Goal: Task Accomplishment & Management: Manage account settings

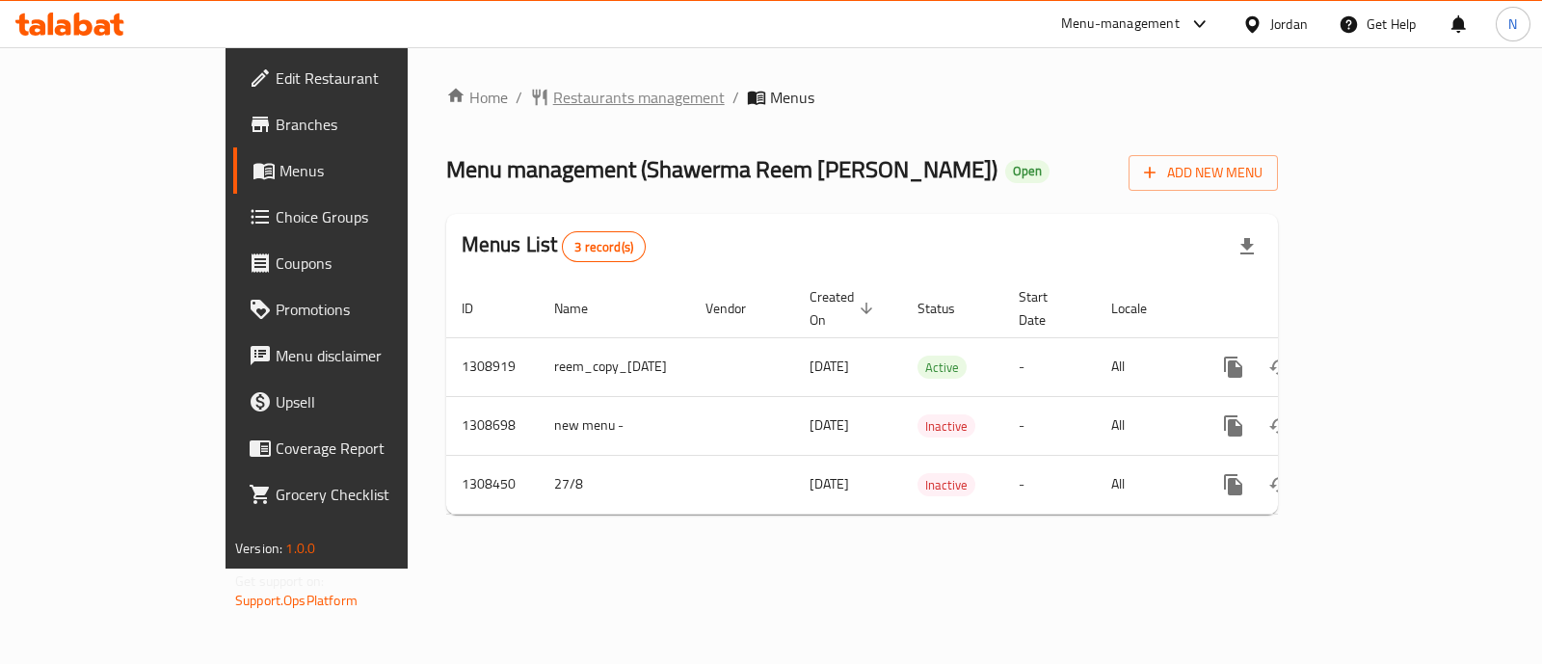
click at [553, 98] on span "Restaurants management" at bounding box center [639, 97] width 172 height 23
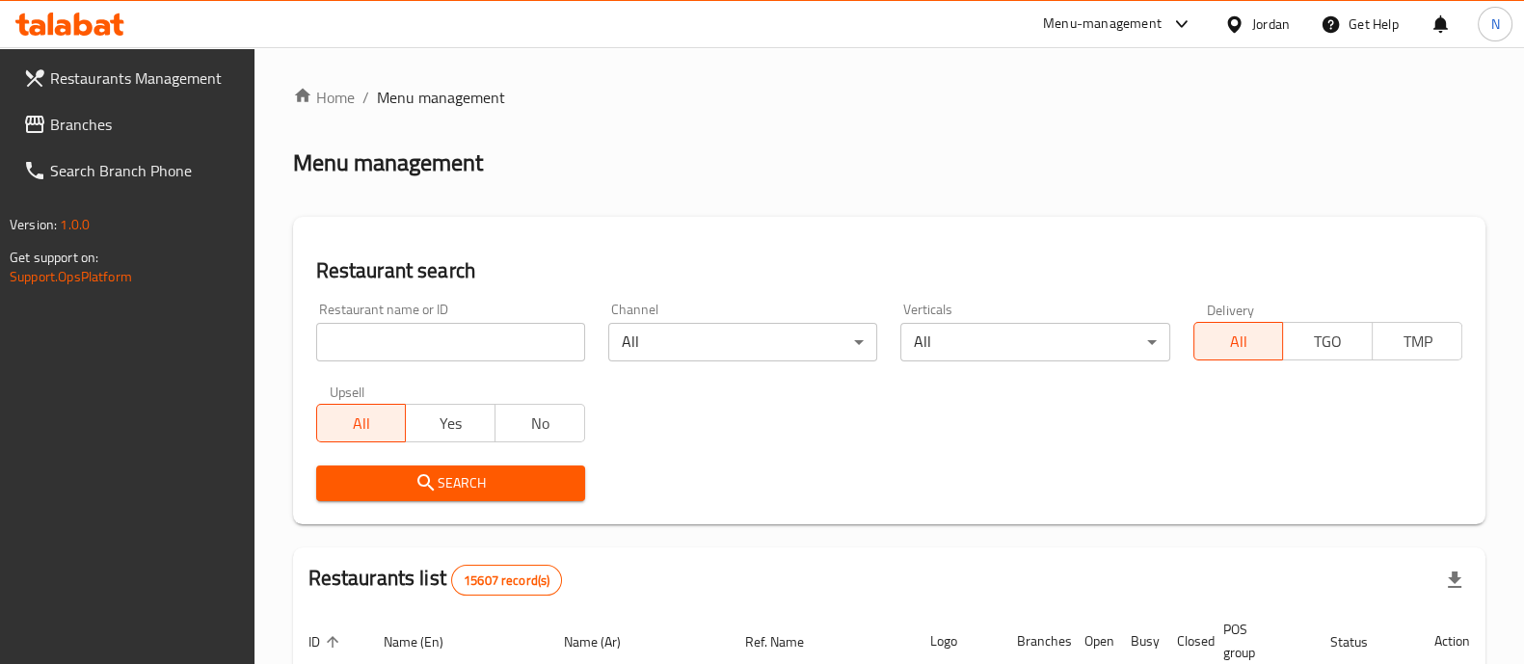
click at [467, 354] on input "search" at bounding box center [450, 342] width 269 height 39
type input "healthy hut"
click button "Search" at bounding box center [450, 483] width 269 height 36
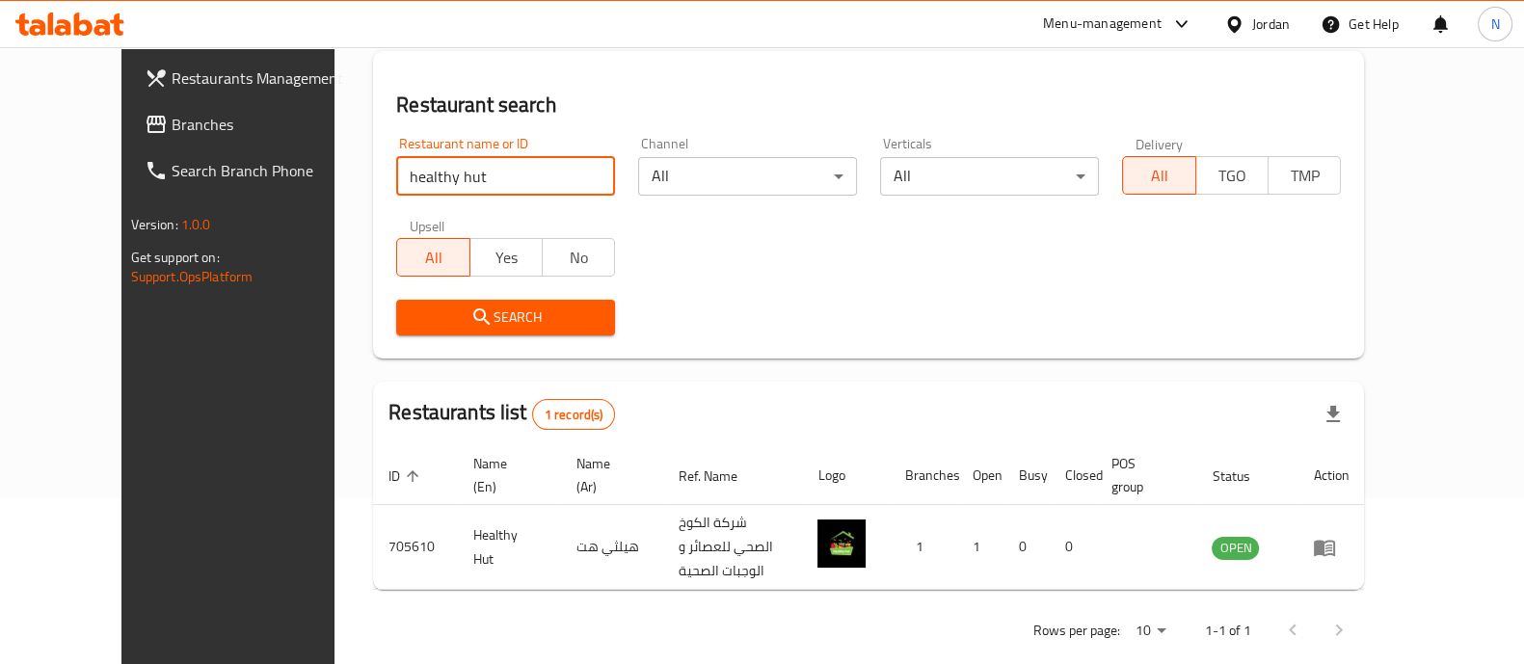
scroll to position [179, 0]
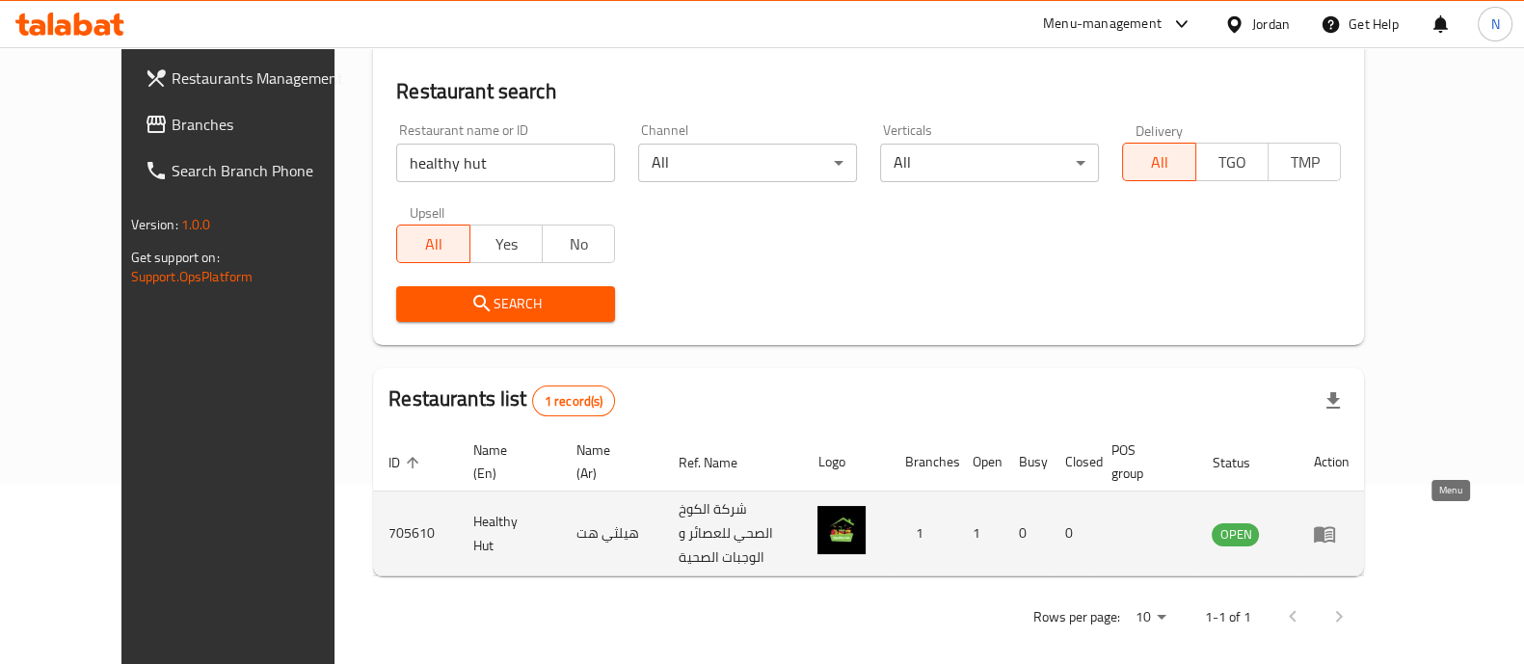
click at [1332, 531] on icon "enhanced table" at bounding box center [1328, 535] width 7 height 8
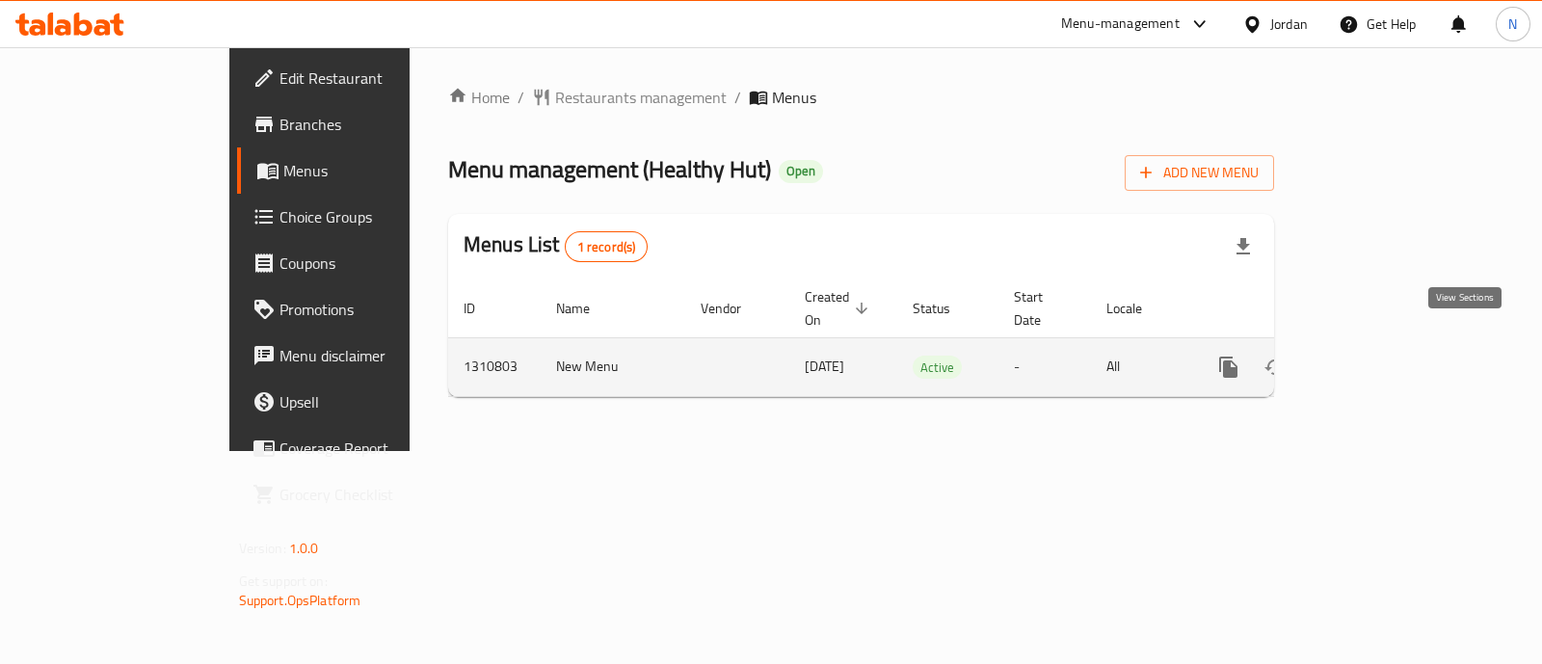
click at [1391, 353] on link "enhanced table" at bounding box center [1367, 367] width 46 height 46
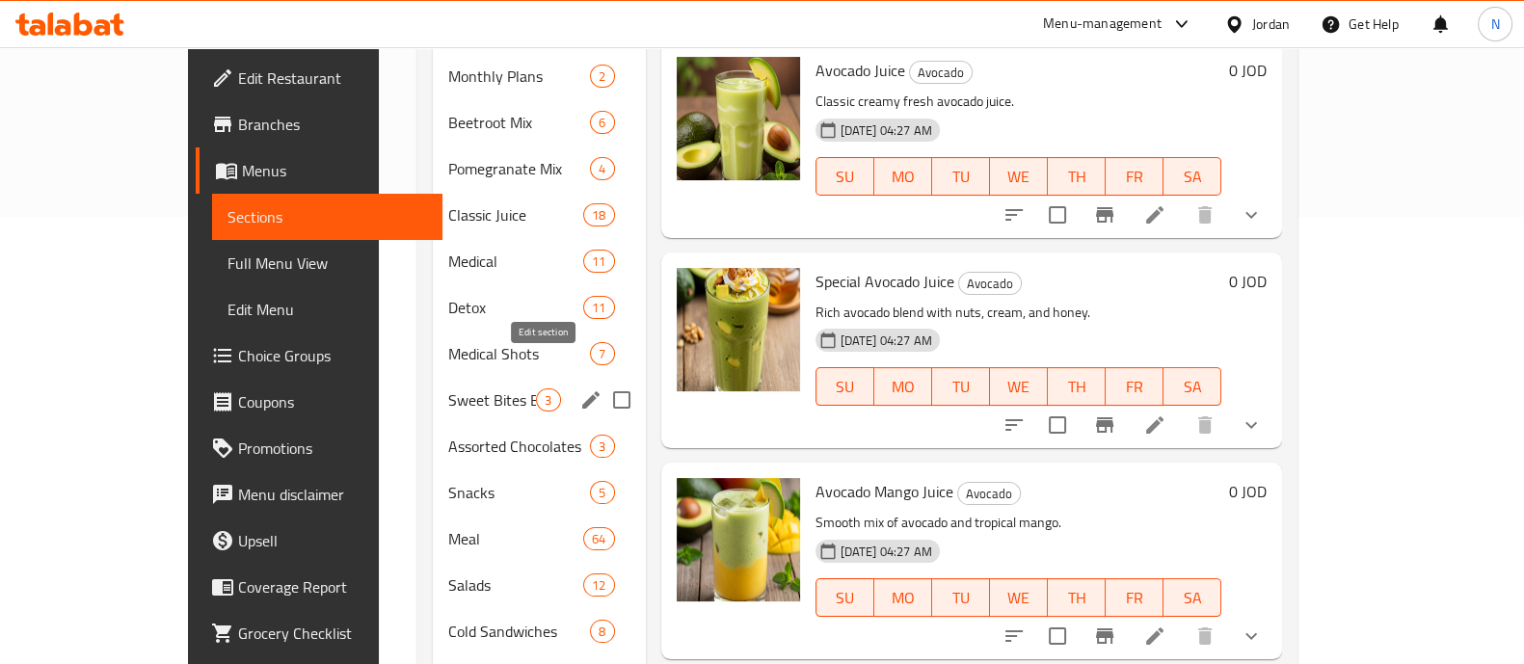
scroll to position [395, 0]
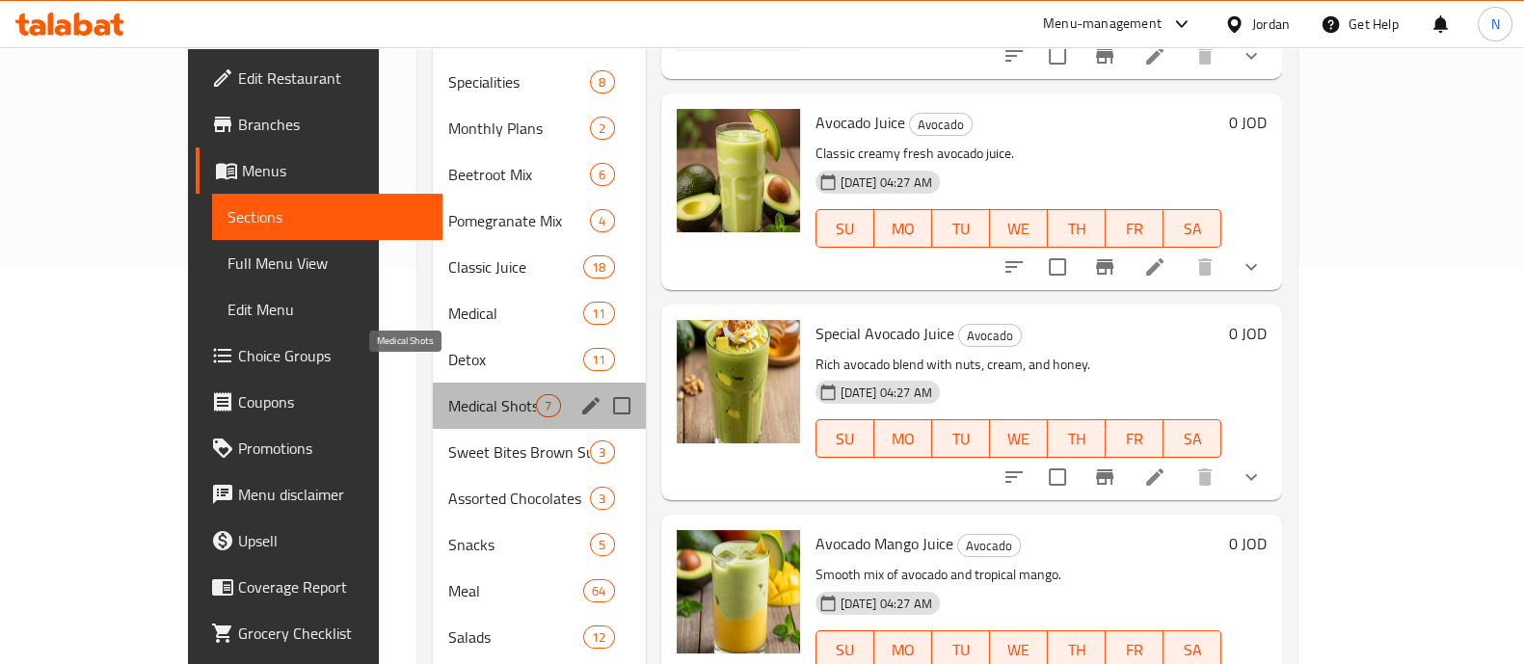
click at [448, 394] on span "Medical Shots" at bounding box center [492, 405] width 88 height 23
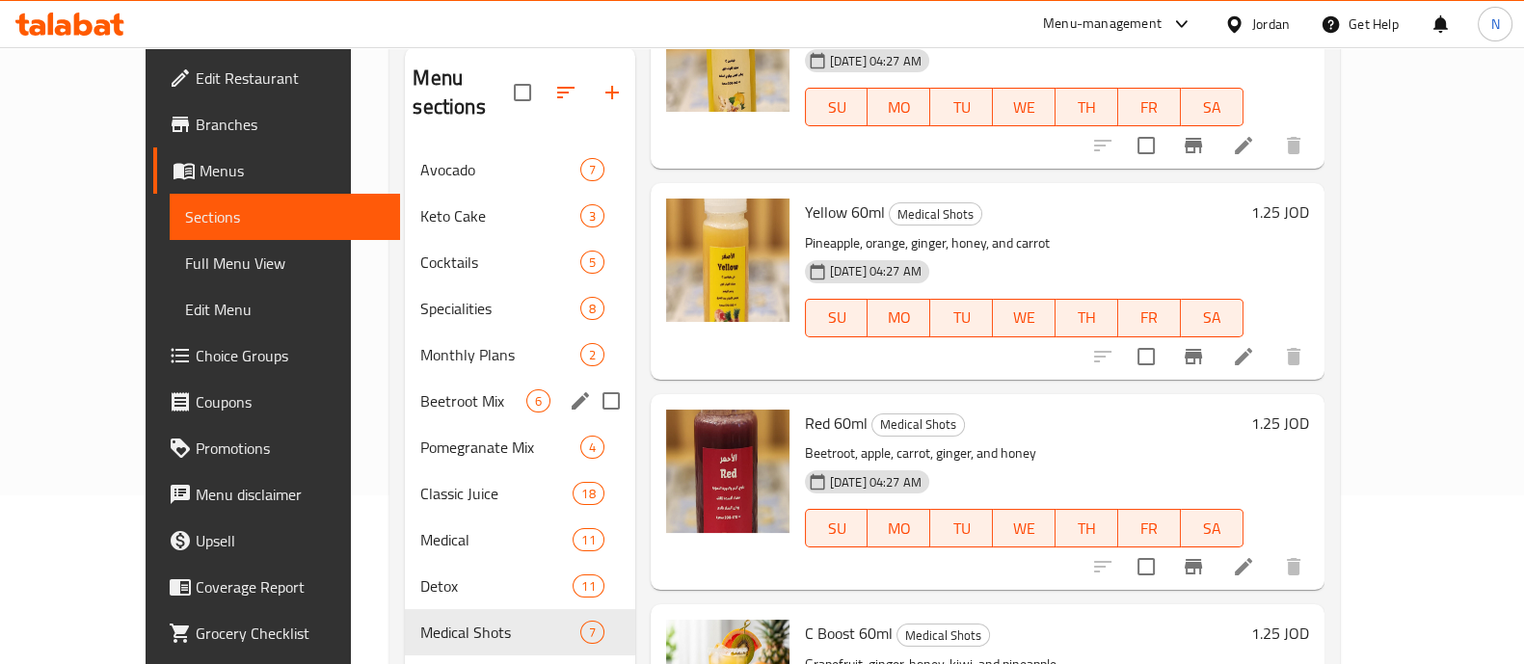
scroll to position [240, 0]
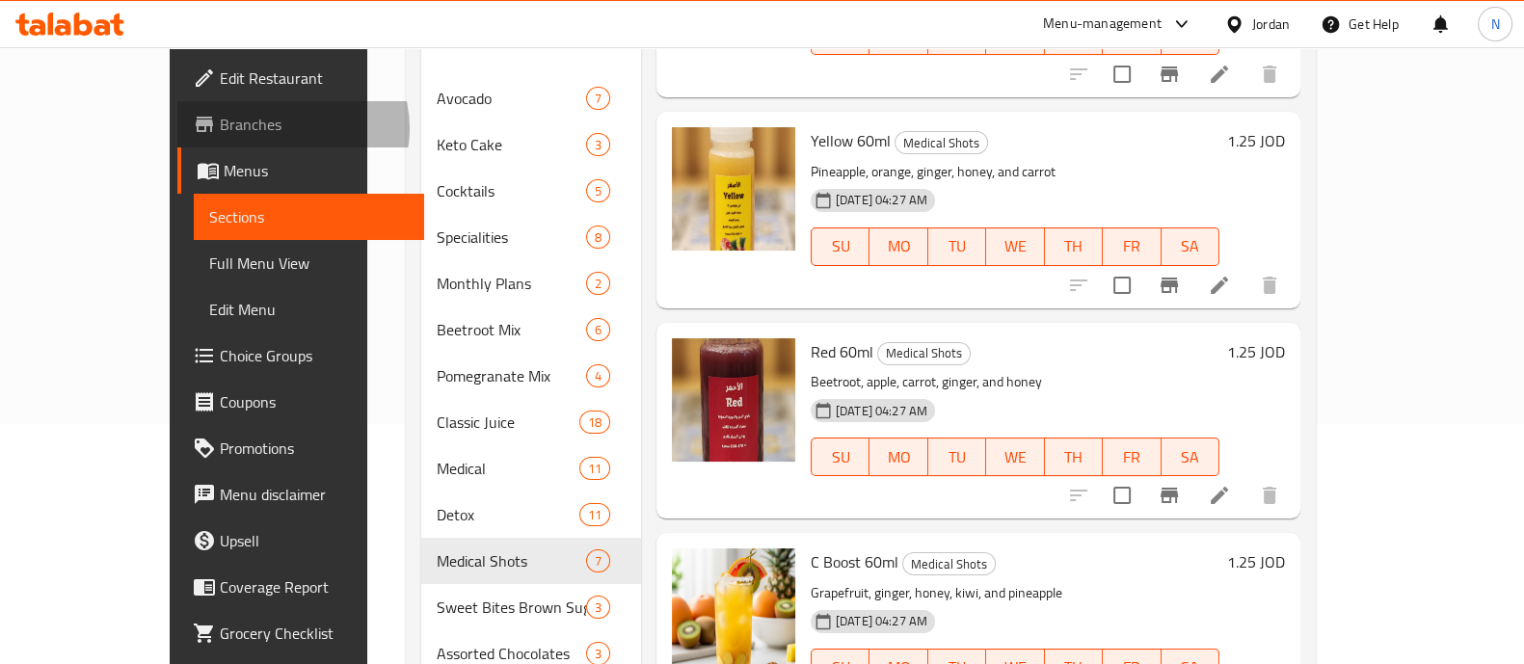
click at [220, 128] on span "Branches" at bounding box center [314, 124] width 189 height 23
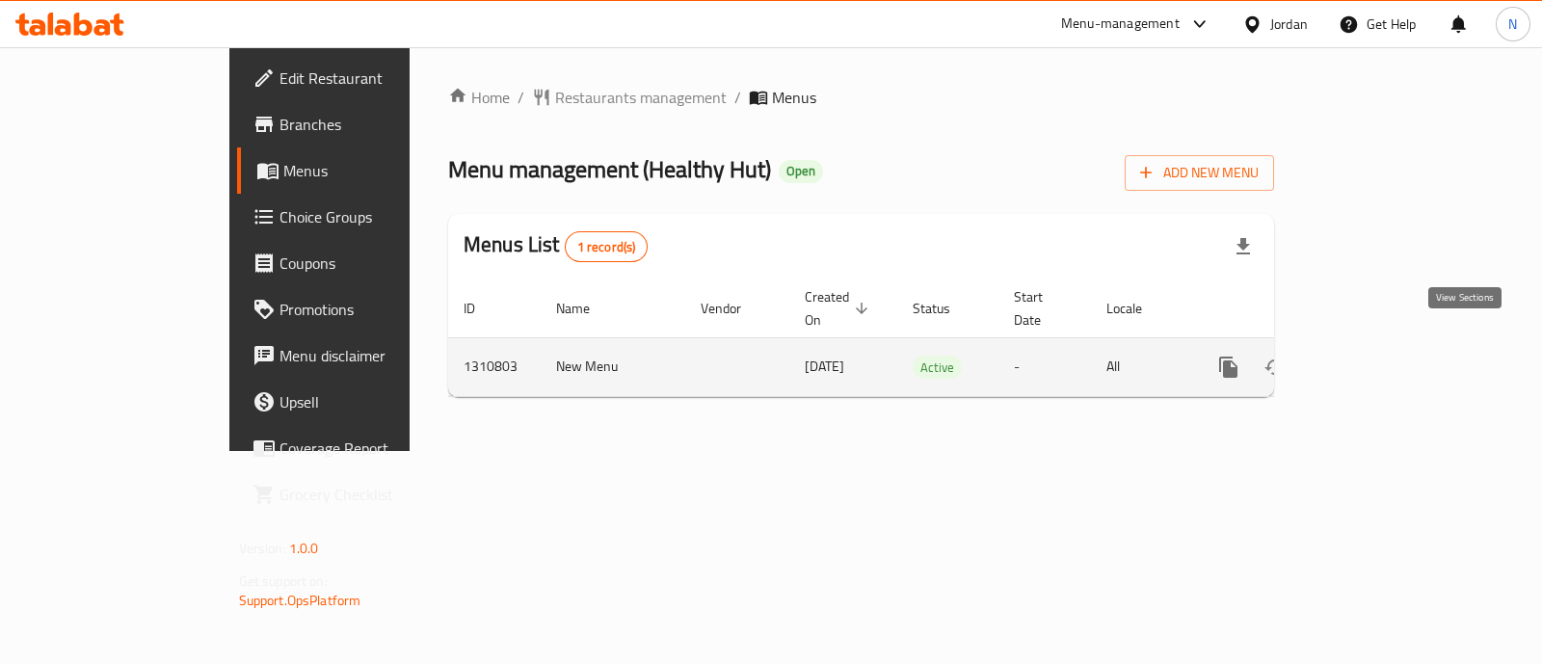
click at [1376, 358] on icon "enhanced table" at bounding box center [1367, 366] width 17 height 17
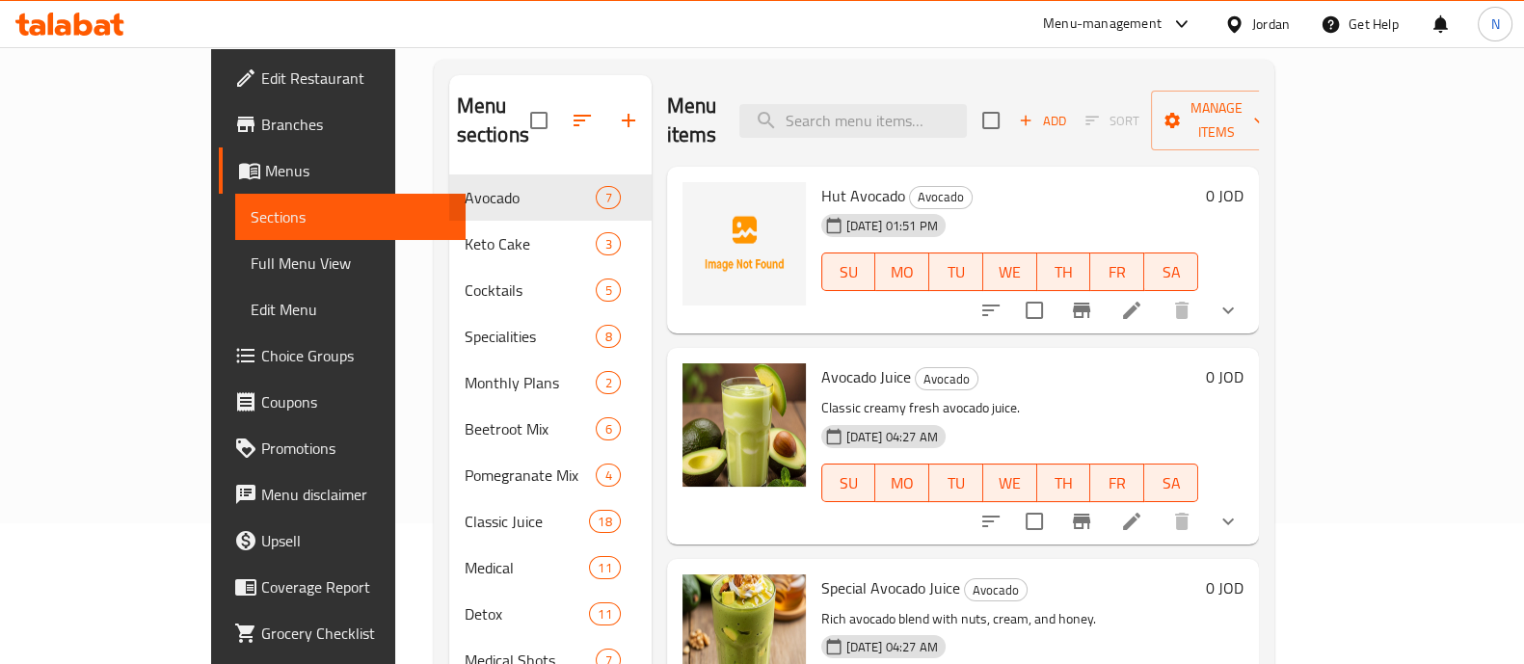
scroll to position [167, 0]
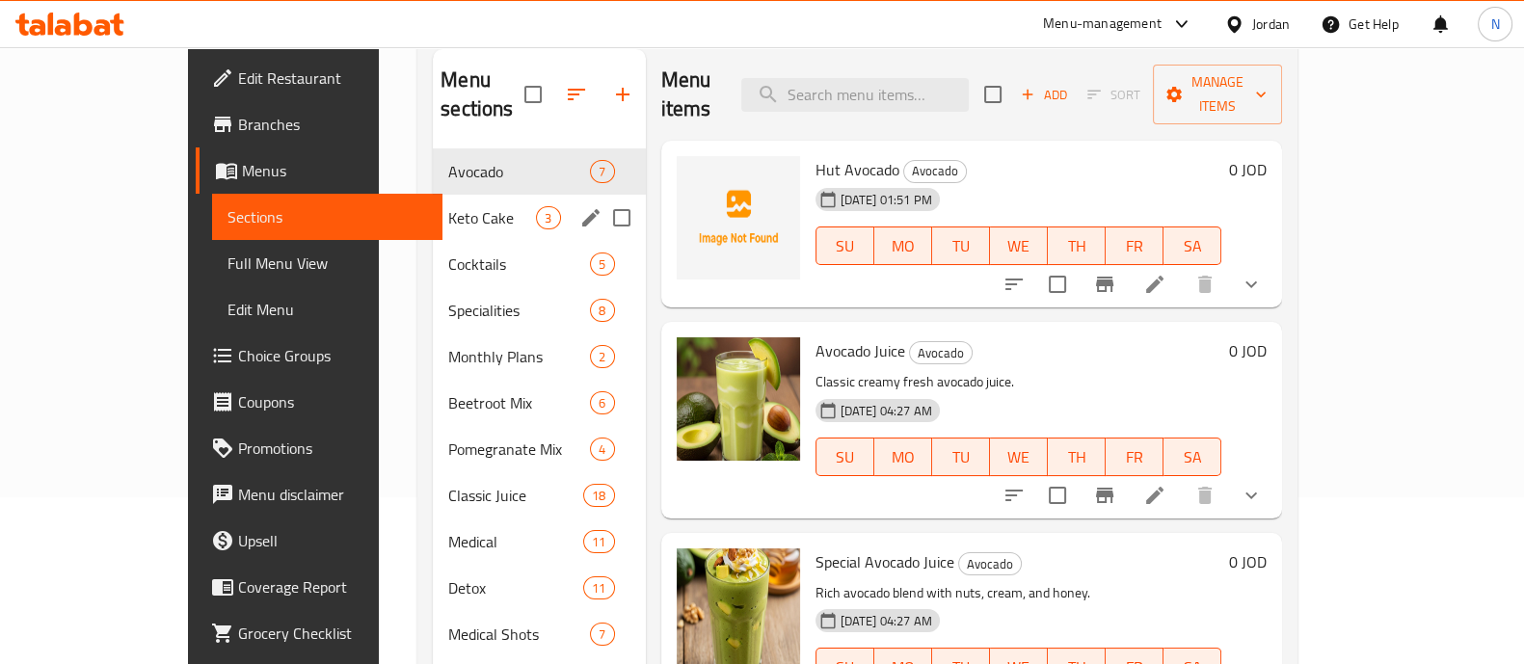
click at [448, 206] on span "Keto Cake" at bounding box center [492, 217] width 88 height 23
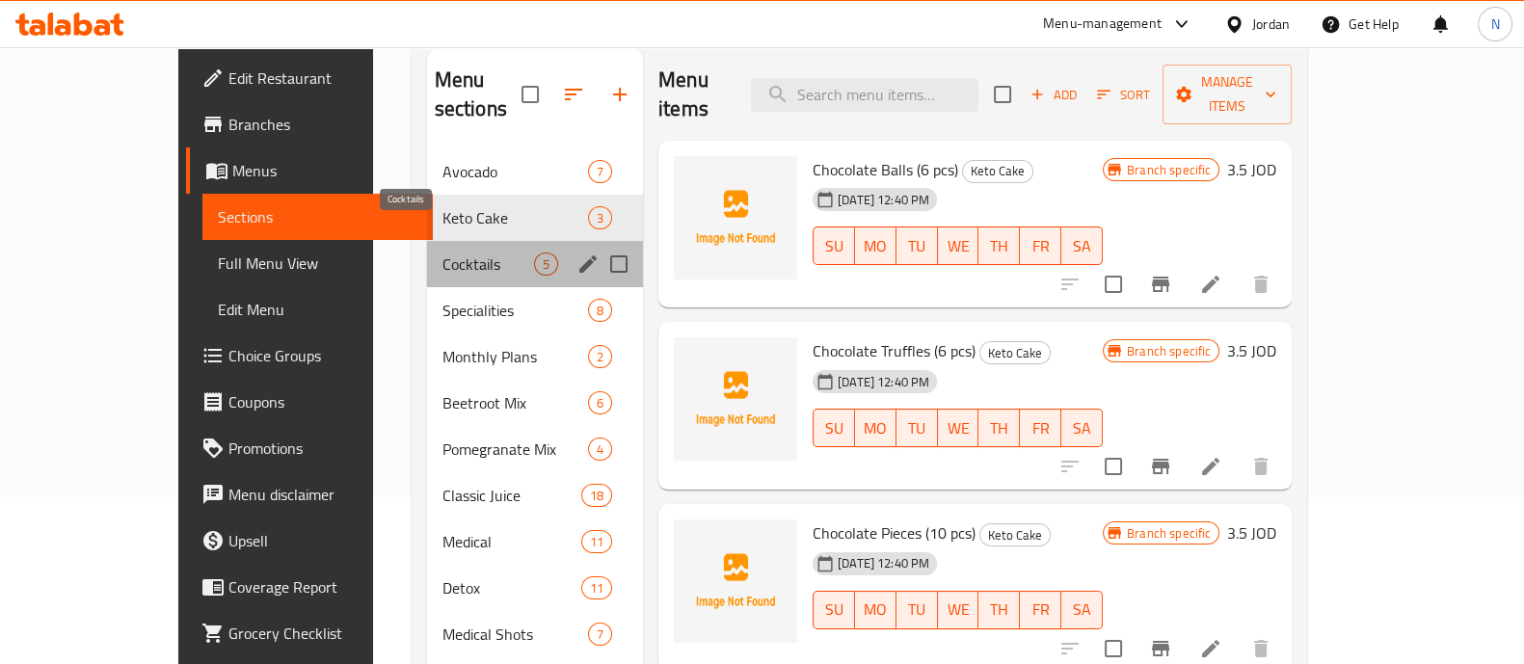
click at [442, 252] on span "Cocktails" at bounding box center [488, 263] width 92 height 23
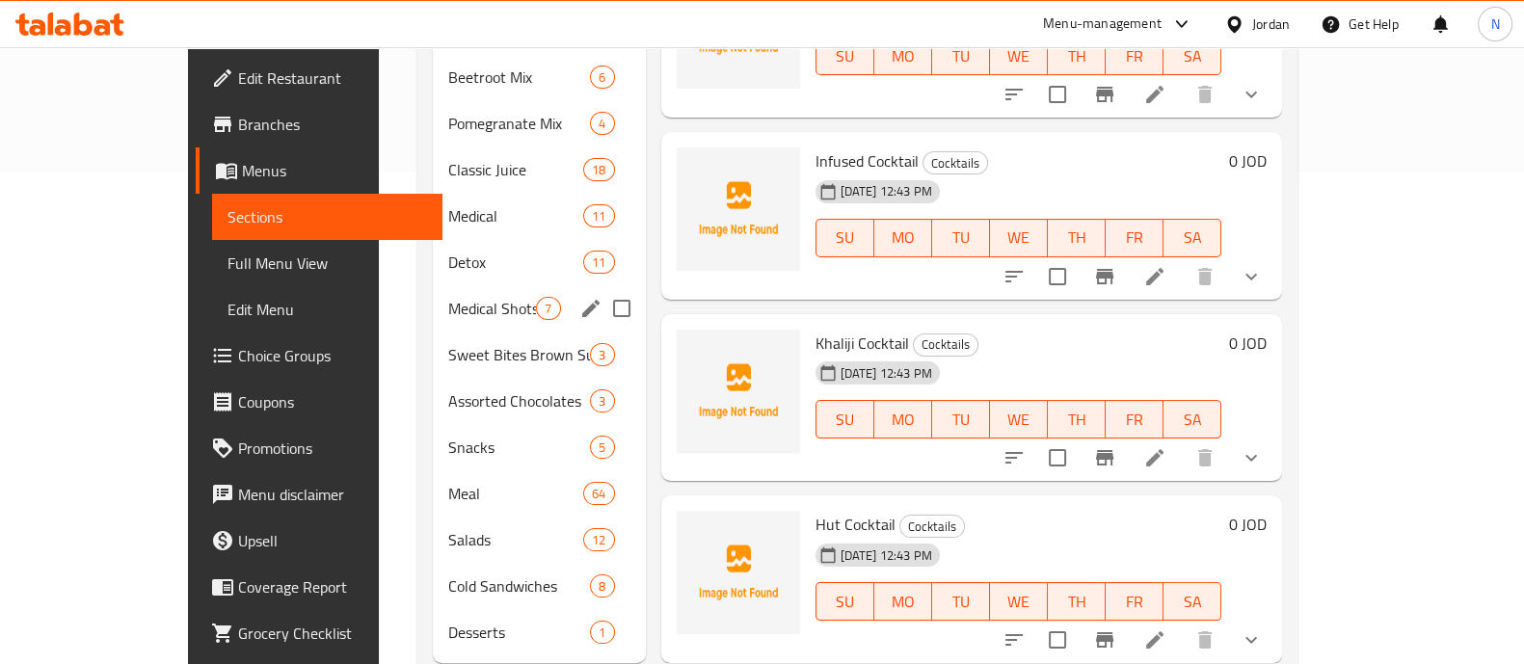
scroll to position [516, 0]
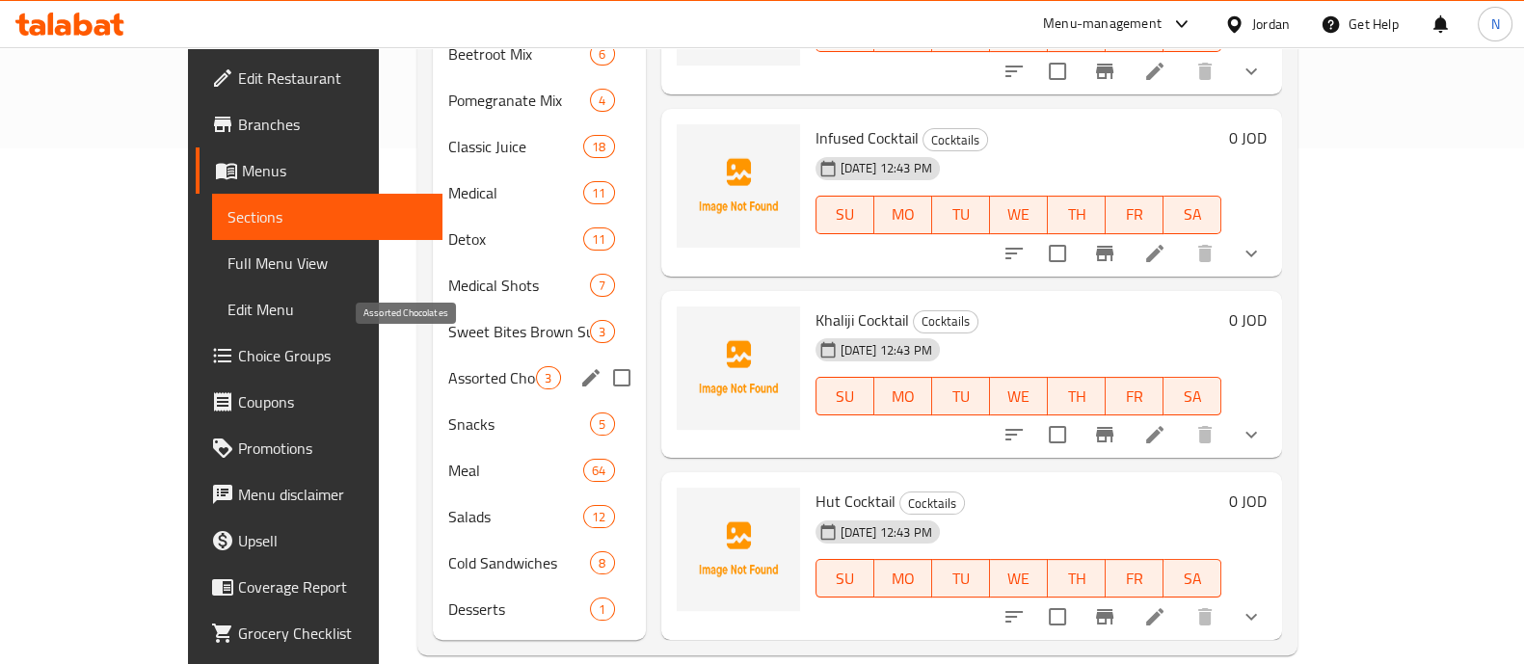
drag, startPoint x: 426, startPoint y: 476, endPoint x: 413, endPoint y: 518, distance: 44.2
drag, startPoint x: 413, startPoint y: 518, endPoint x: 676, endPoint y: 632, distance: 285.7
click at [641, 631] on div "Home / Restaurants management / Menus / Sections Healthy Hut Open import export…" at bounding box center [857, 113] width 957 height 1162
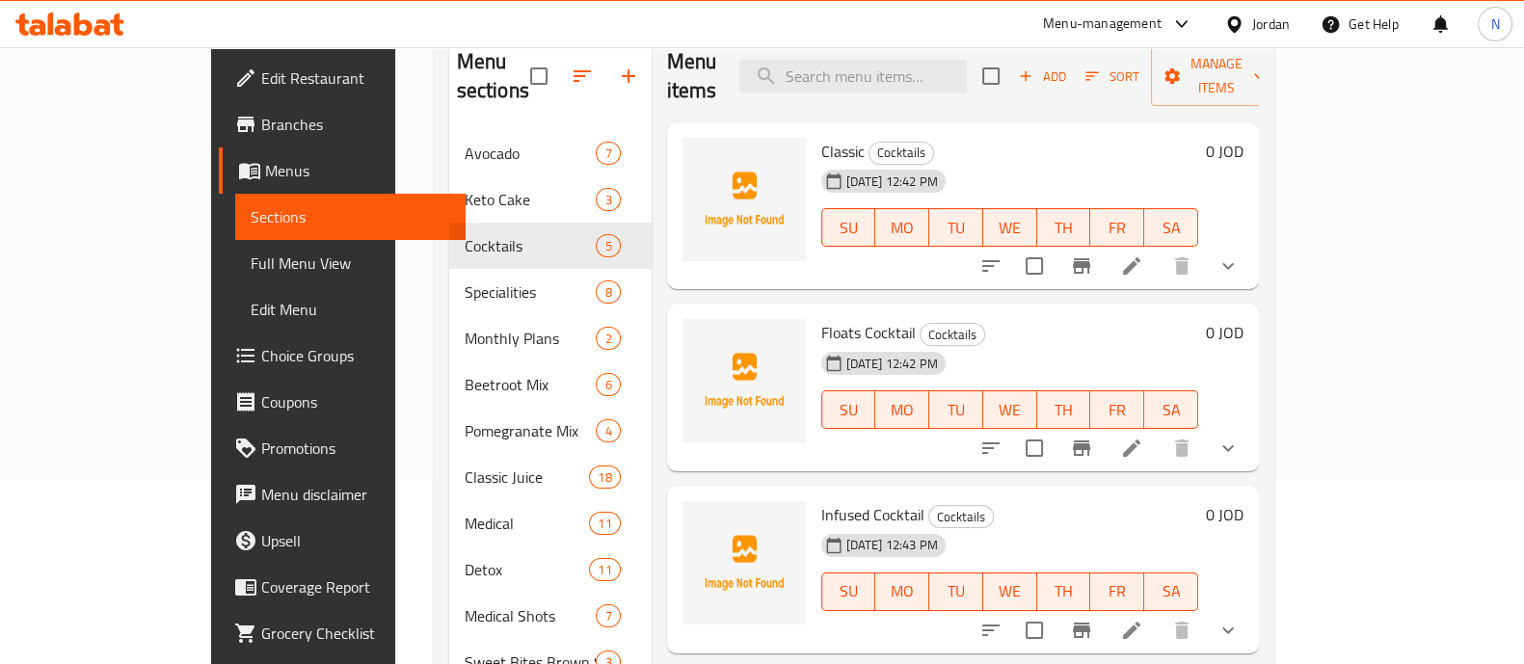
scroll to position [169, 0]
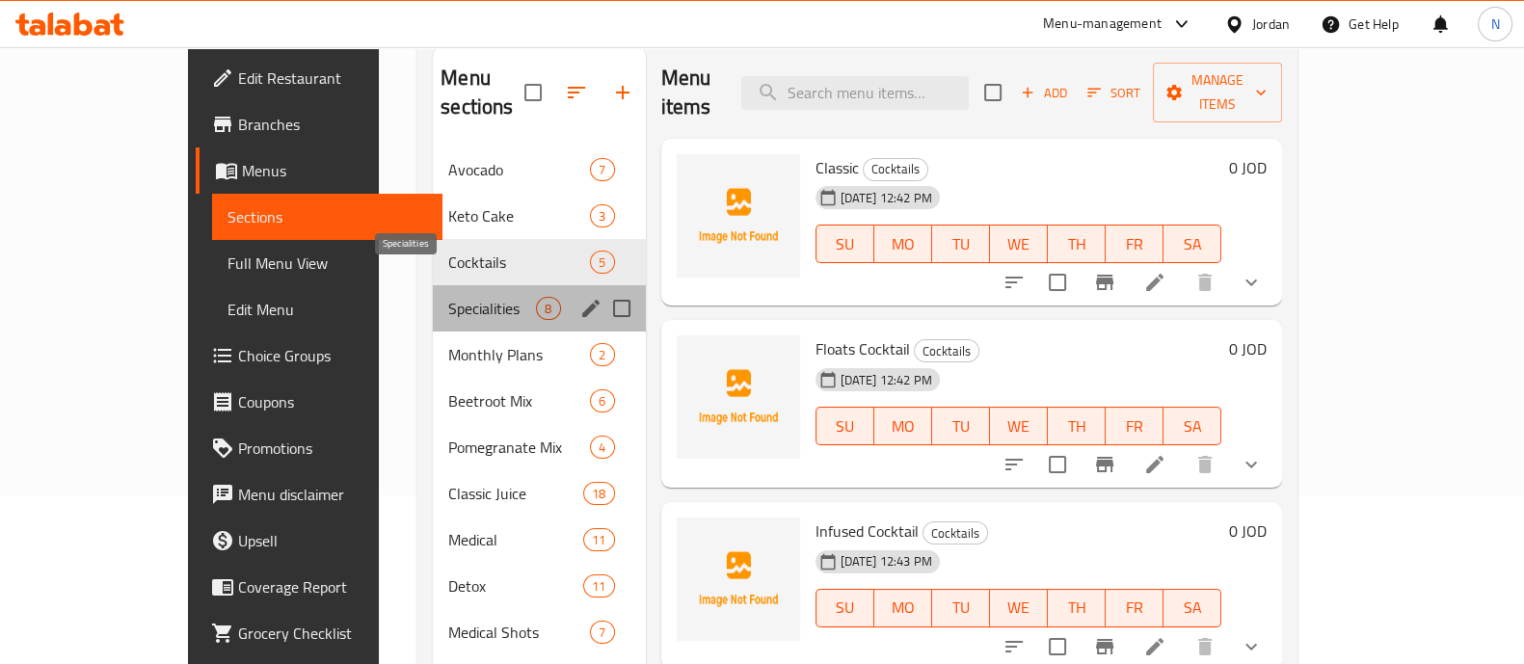
click at [448, 297] on span "Specialities" at bounding box center [492, 308] width 88 height 23
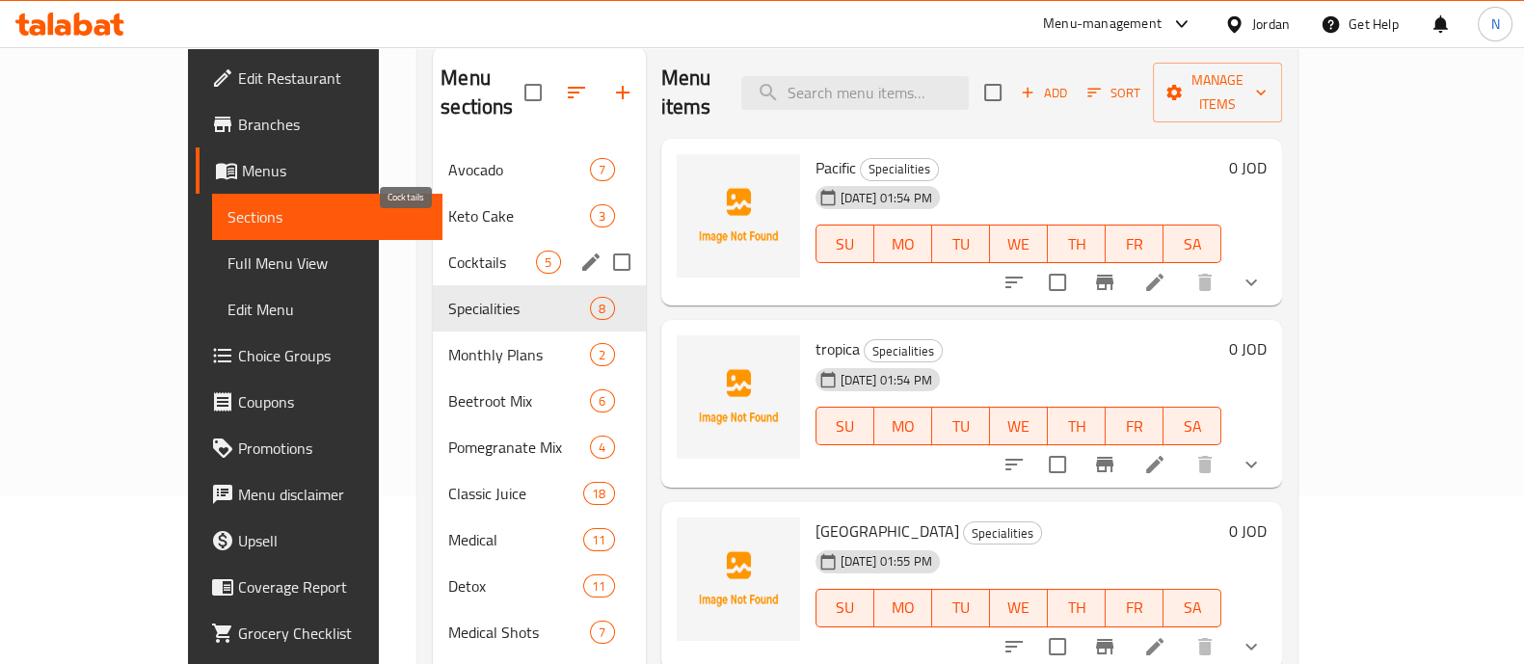
click at [448, 251] on span "Cocktails" at bounding box center [492, 262] width 88 height 23
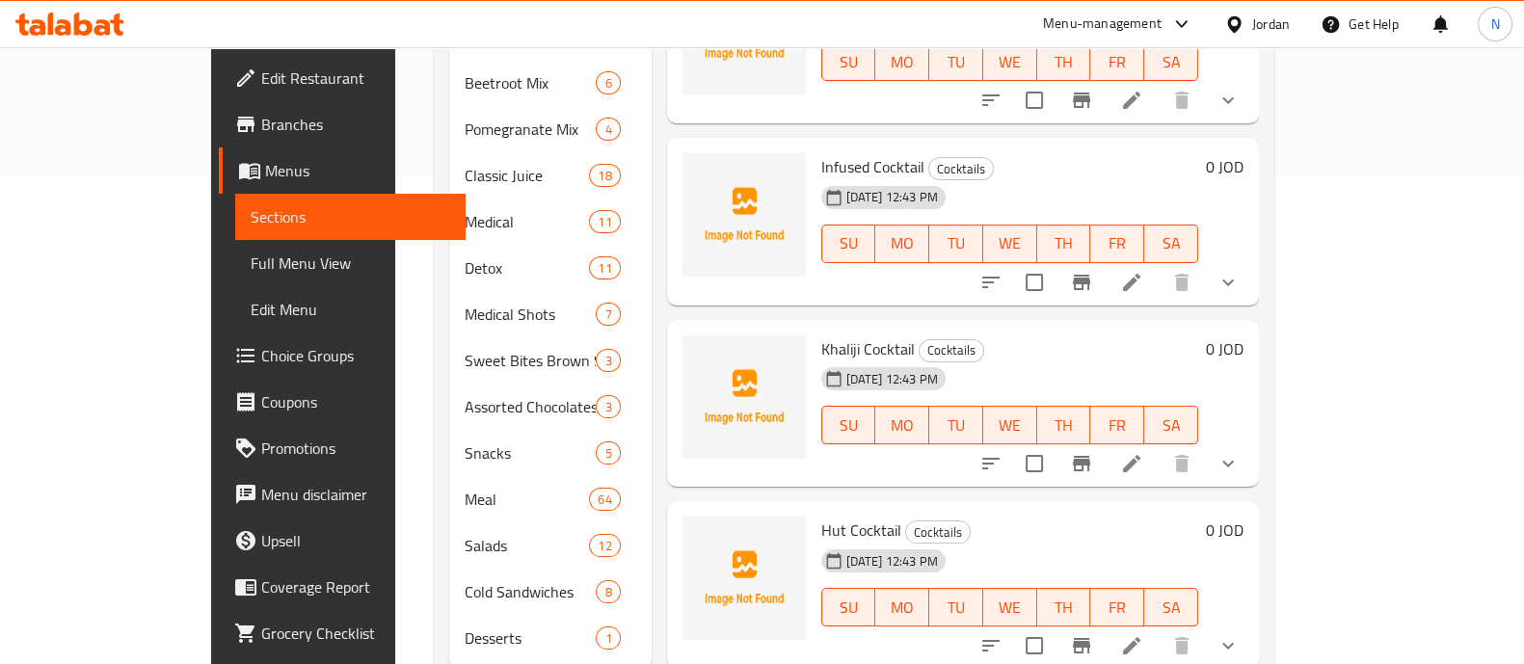
scroll to position [489, 0]
click at [1233, 459] on icon "show more" at bounding box center [1228, 462] width 12 height 7
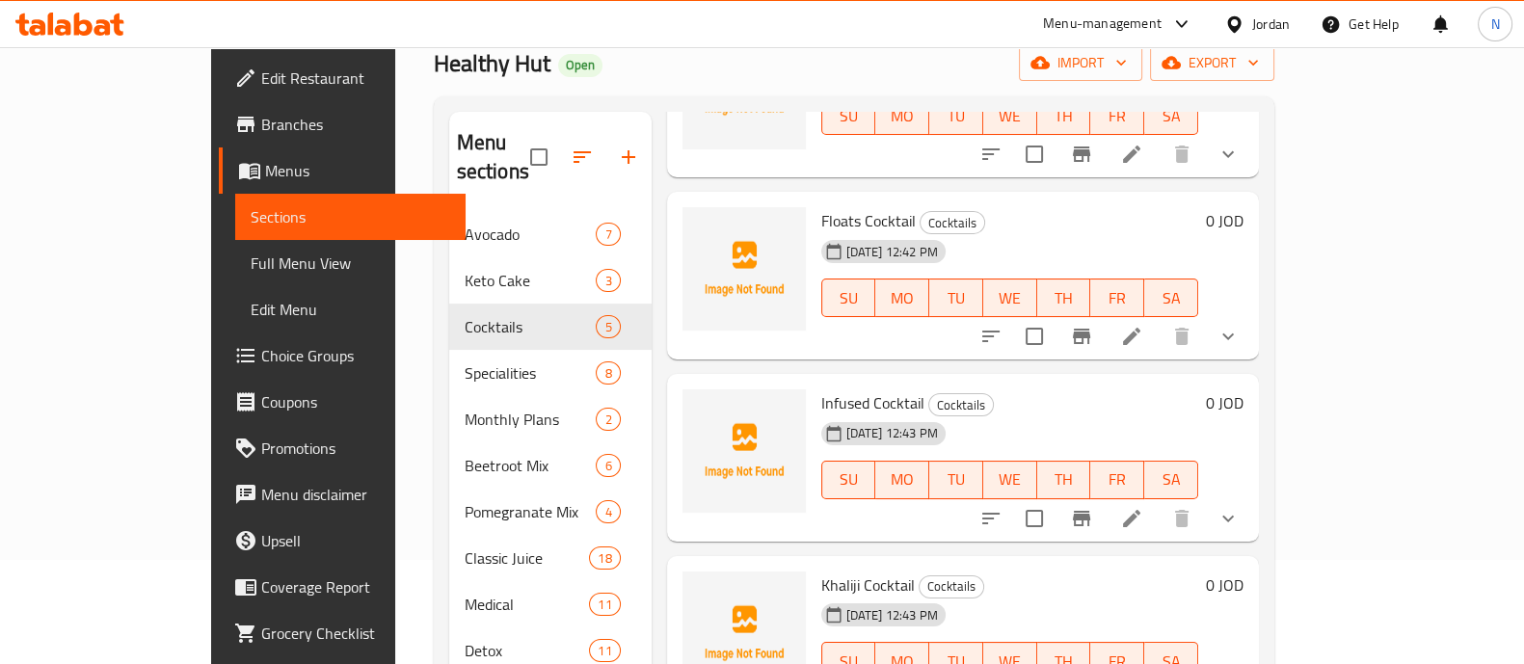
scroll to position [0, 0]
